Goal: Task Accomplishment & Management: Use online tool/utility

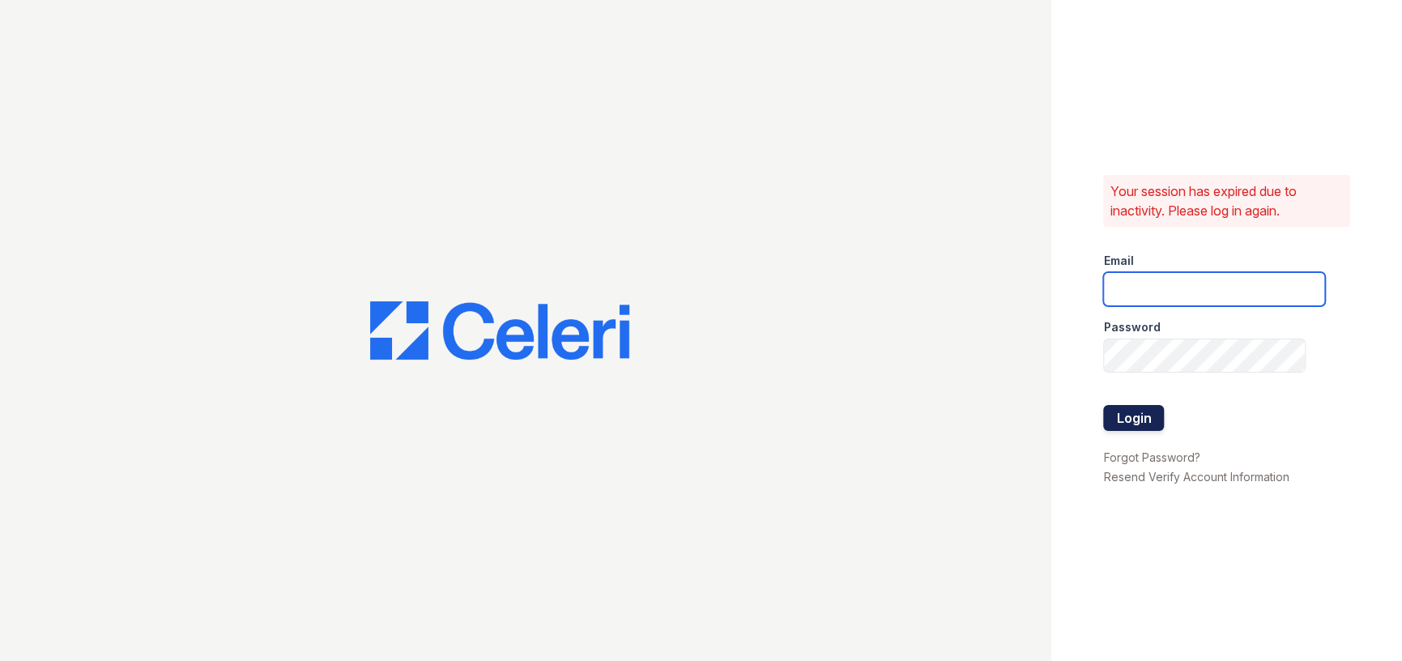
type input "[EMAIL_ADDRESS][DOMAIN_NAME]"
click at [1128, 413] on button "Login" at bounding box center [1133, 418] width 61 height 26
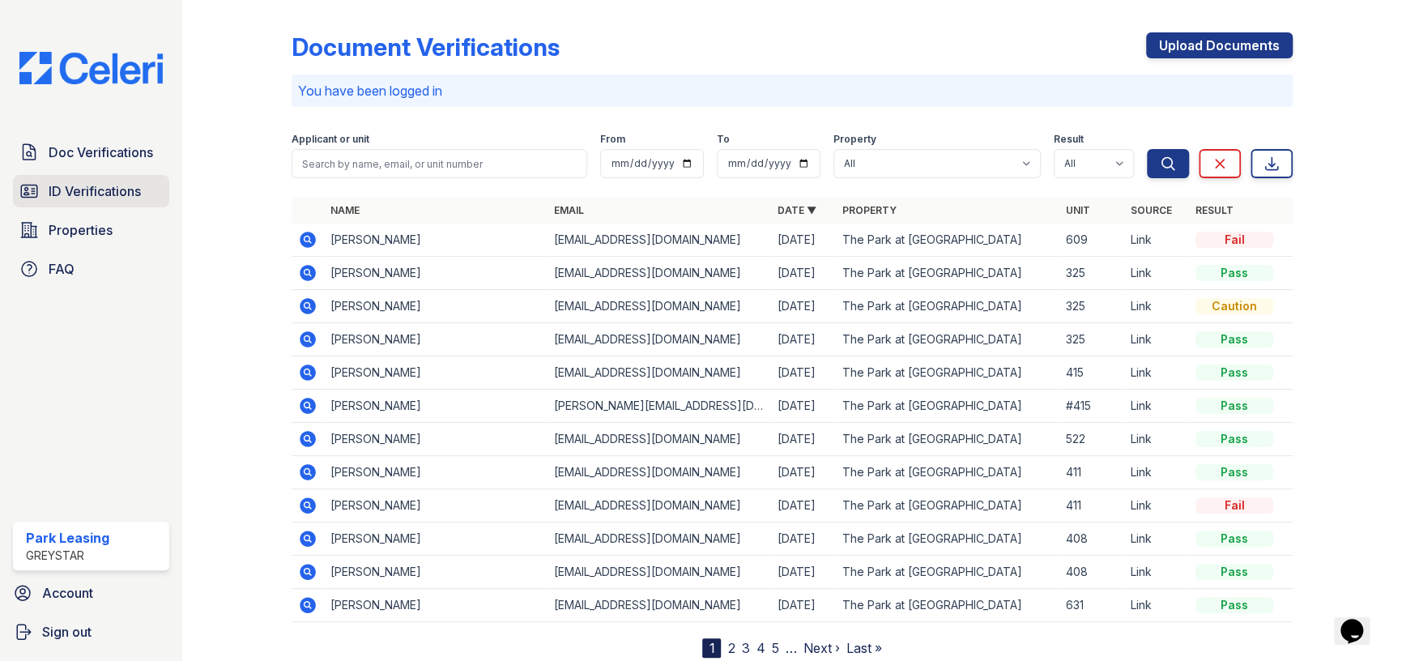
click at [82, 191] on span "ID Verifications" at bounding box center [95, 190] width 92 height 19
